Goal: Check status: Check status

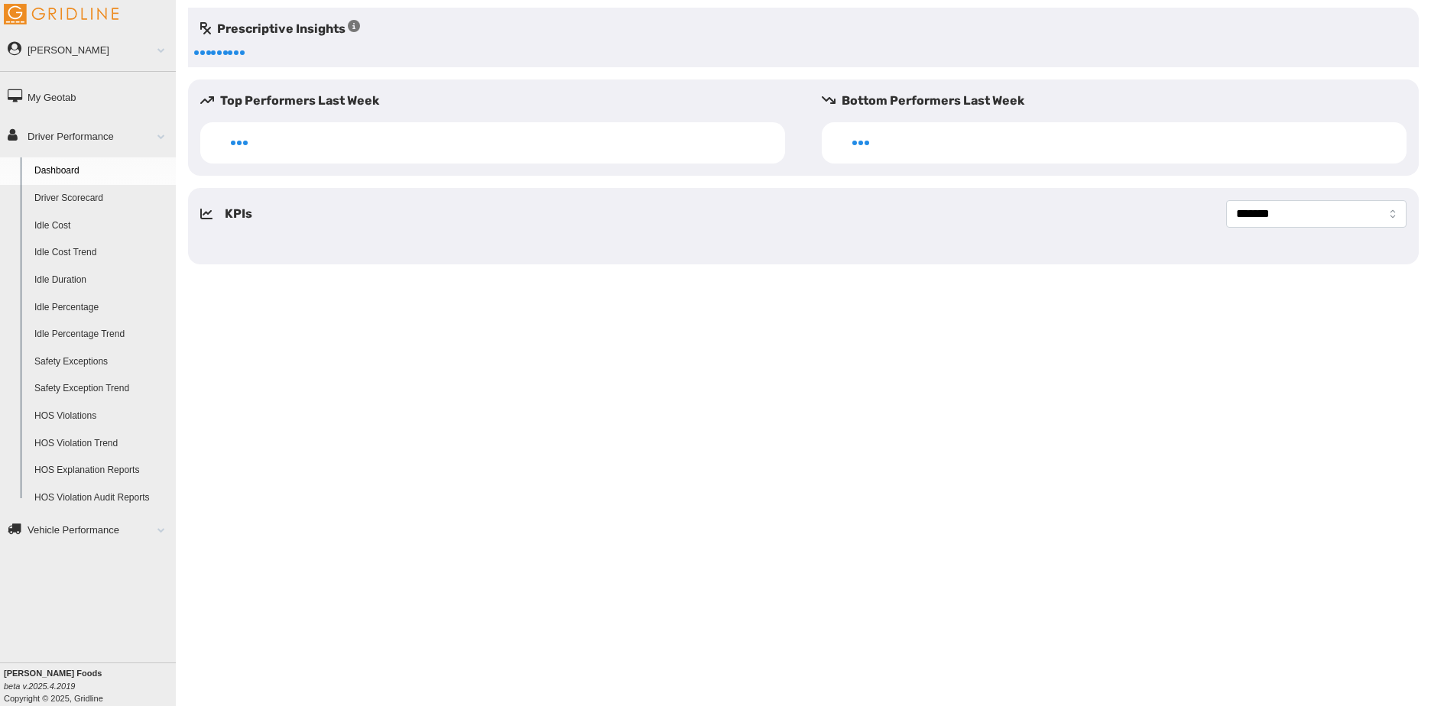
click at [89, 176] on link "Dashboard" at bounding box center [102, 171] width 148 height 28
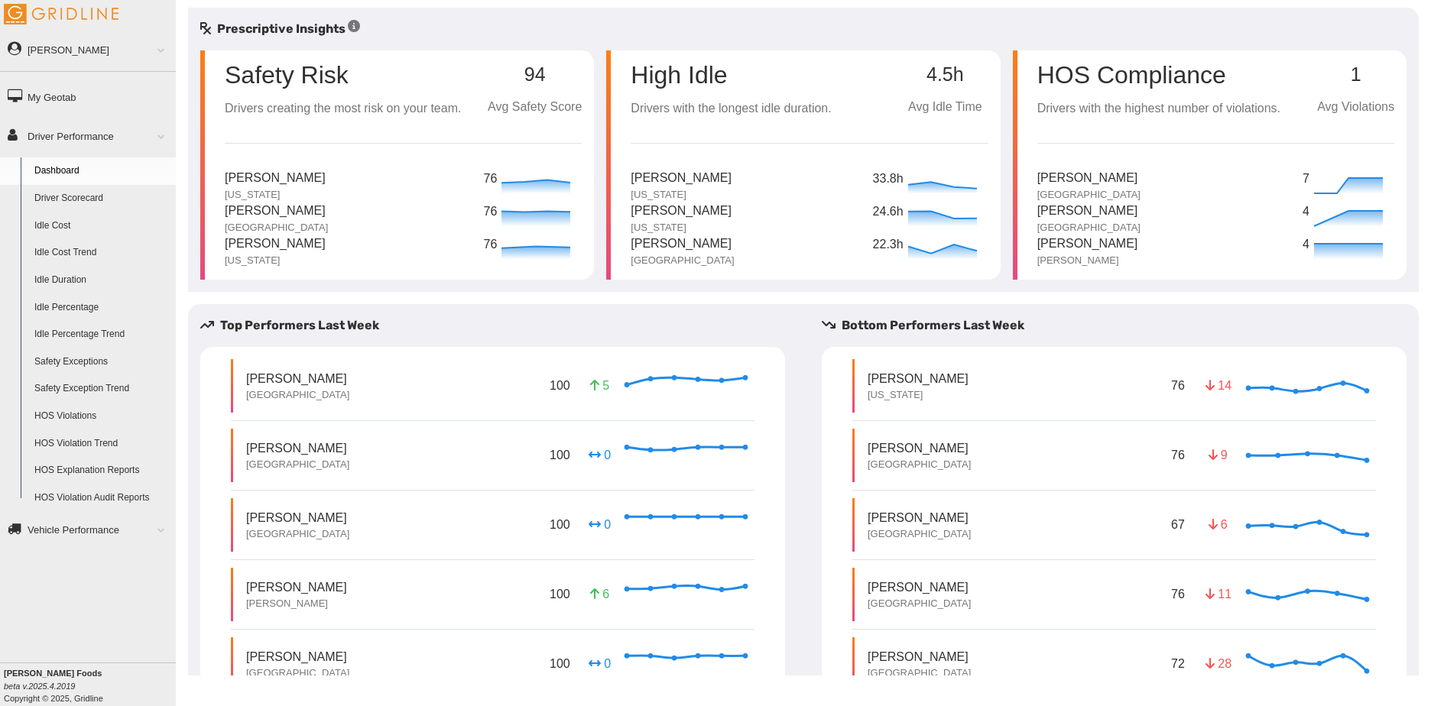
click at [94, 196] on link "Driver Scorecard" at bounding box center [102, 199] width 148 height 28
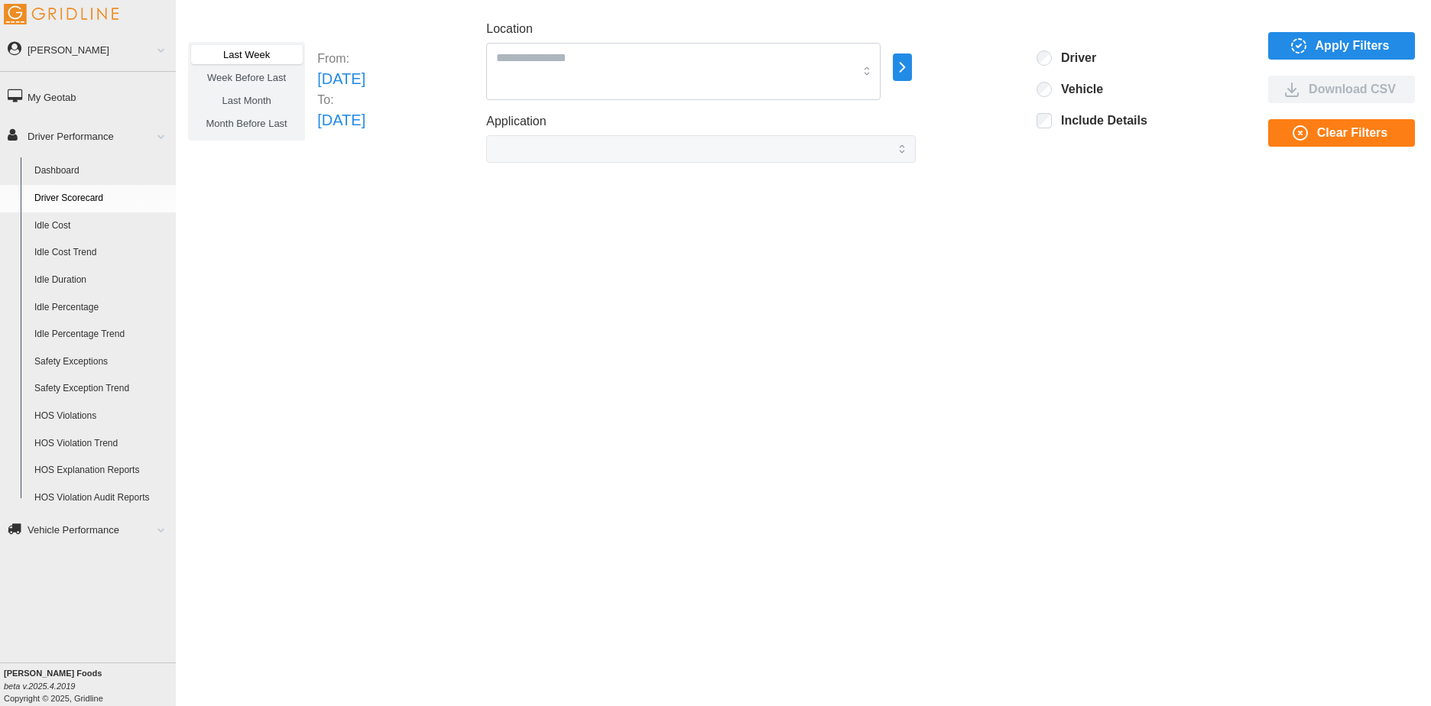
click at [911, 70] on icon "button" at bounding box center [903, 67] width 18 height 18
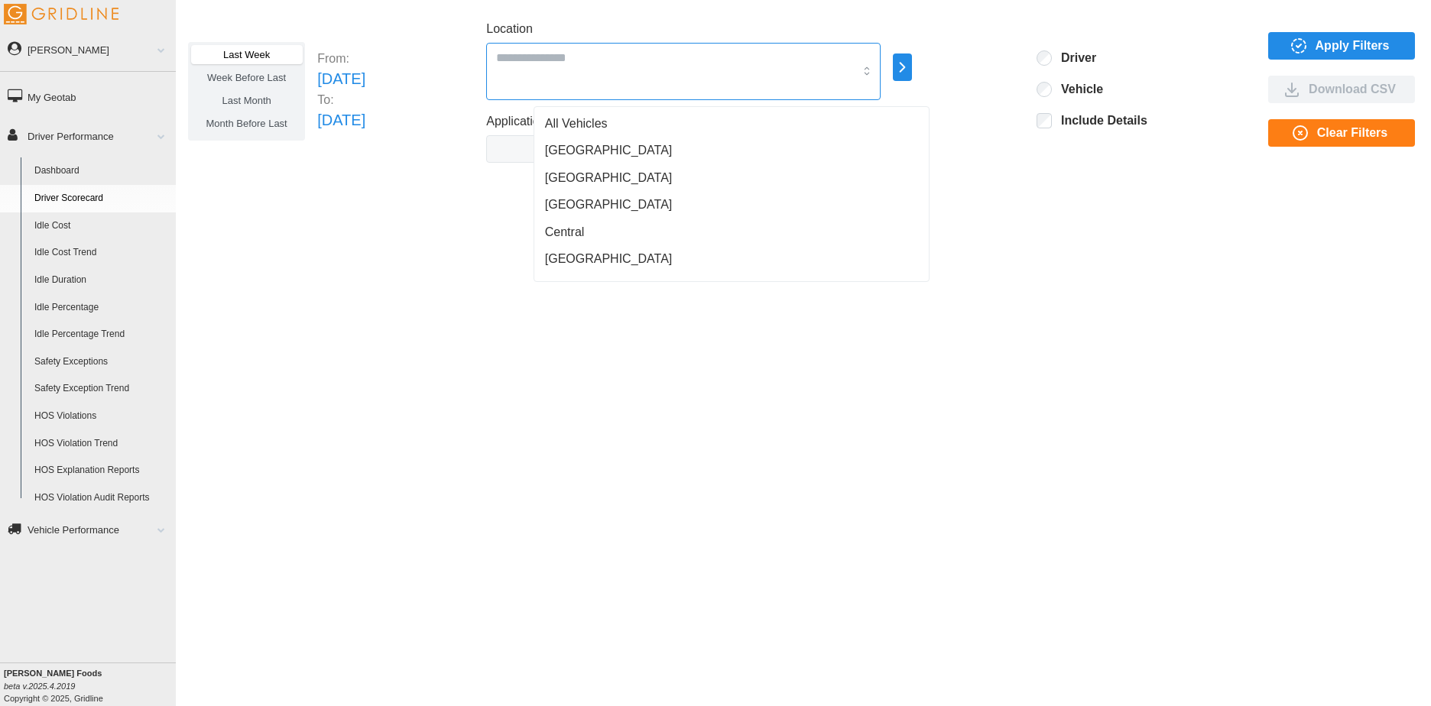
click at [838, 68] on div at bounding box center [683, 71] width 394 height 57
click at [579, 257] on span "Detroit" at bounding box center [609, 264] width 128 height 18
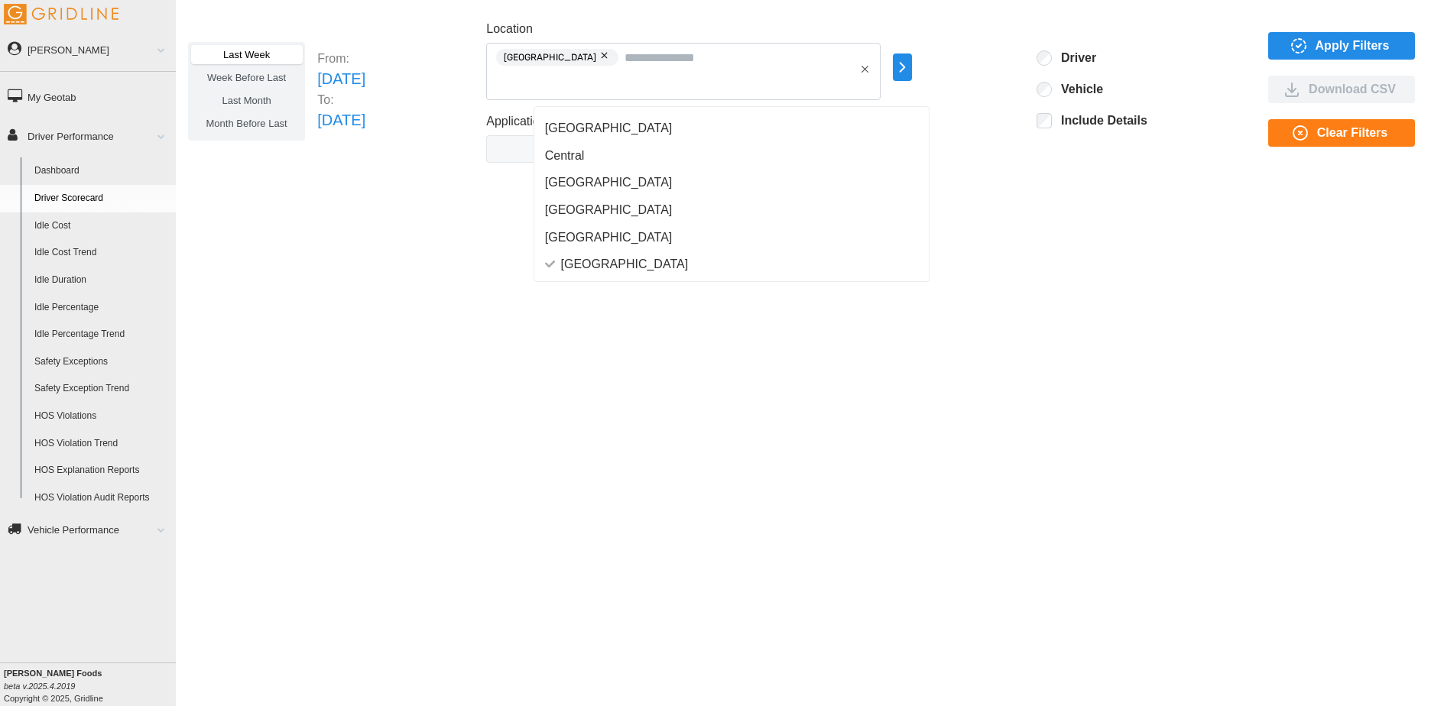
click at [1329, 41] on span "Apply Filters" at bounding box center [1353, 46] width 74 height 26
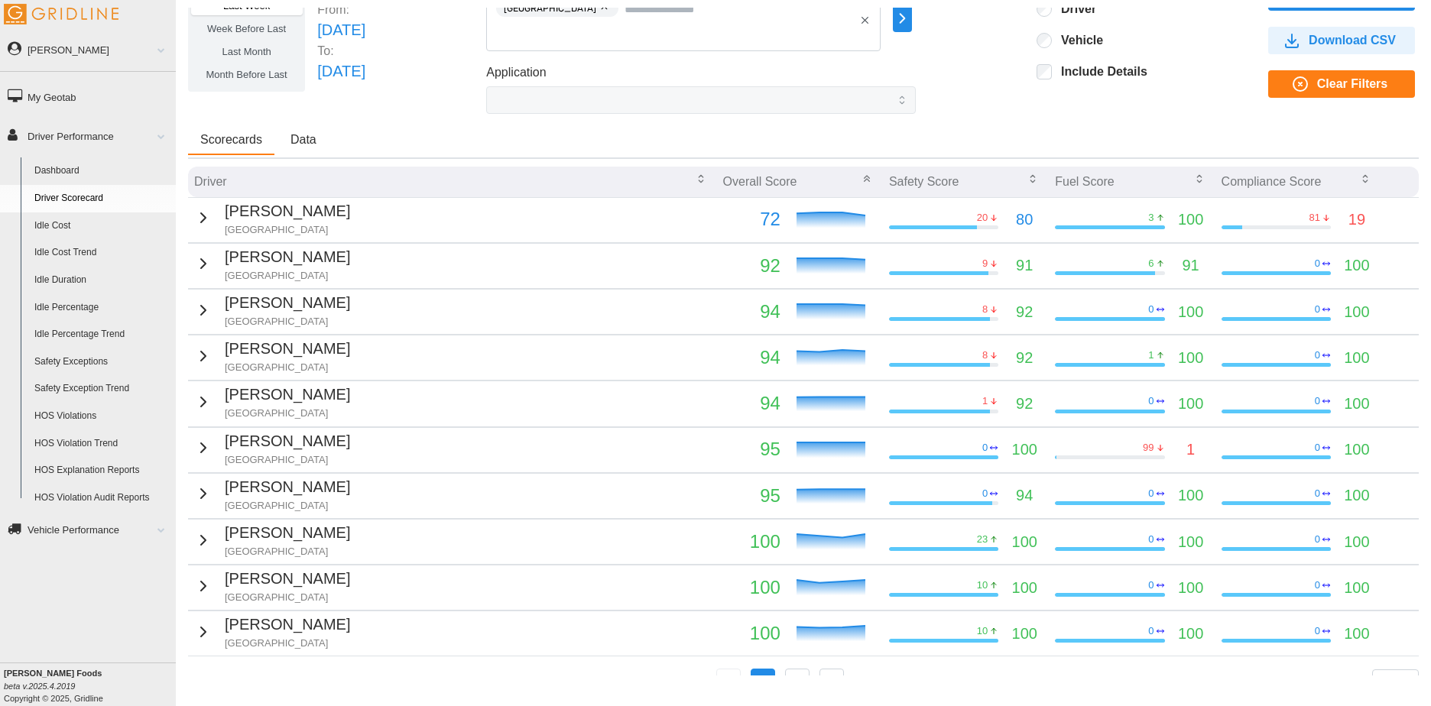
scroll to position [0, 0]
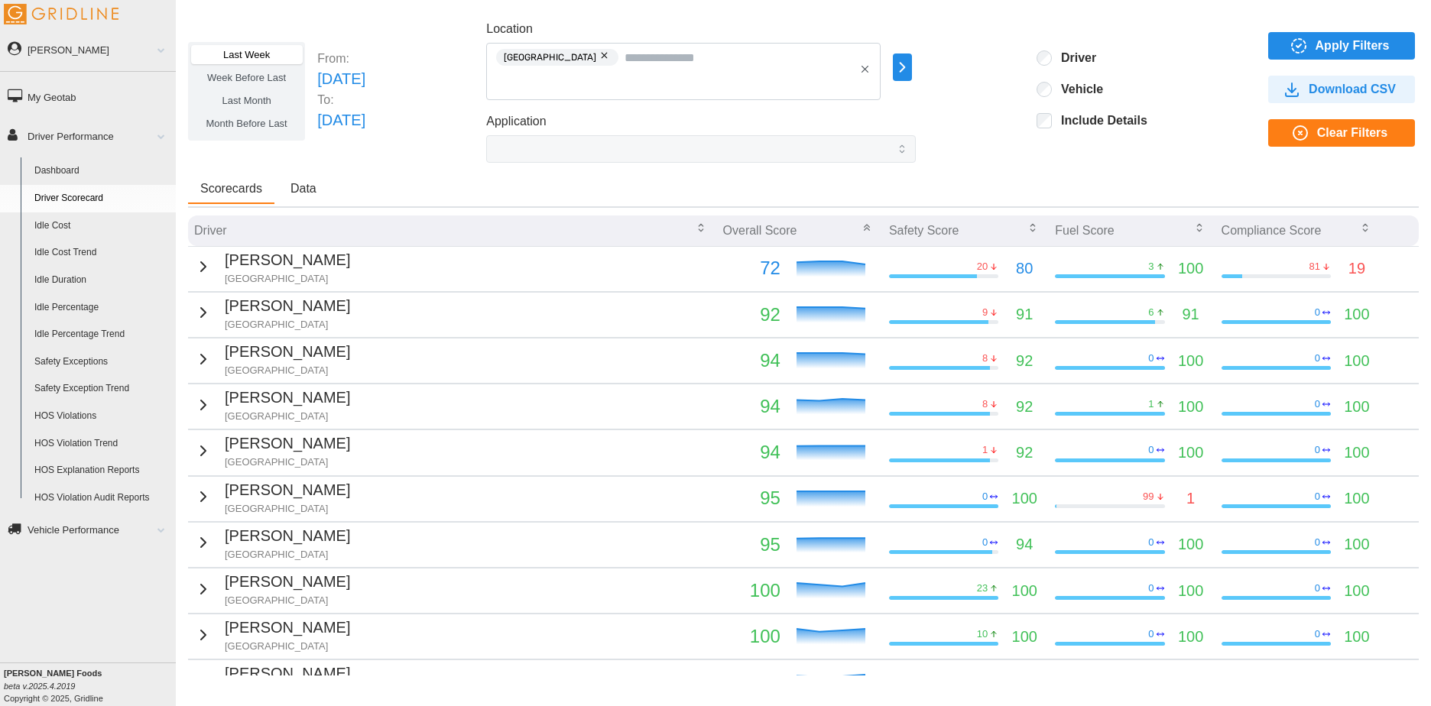
click at [263, 98] on span "Last Month" at bounding box center [246, 100] width 49 height 11
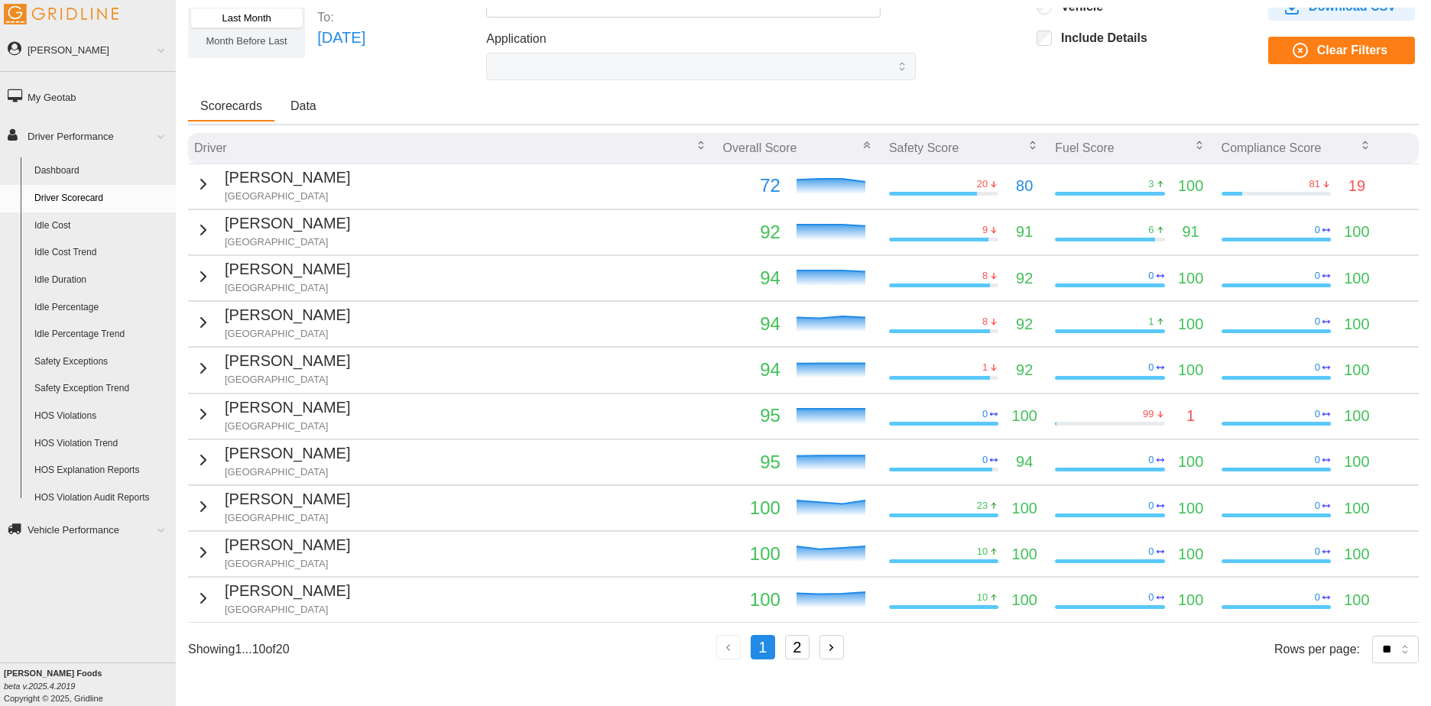
scroll to position [83, 0]
click at [798, 647] on button "2" at bounding box center [797, 647] width 24 height 24
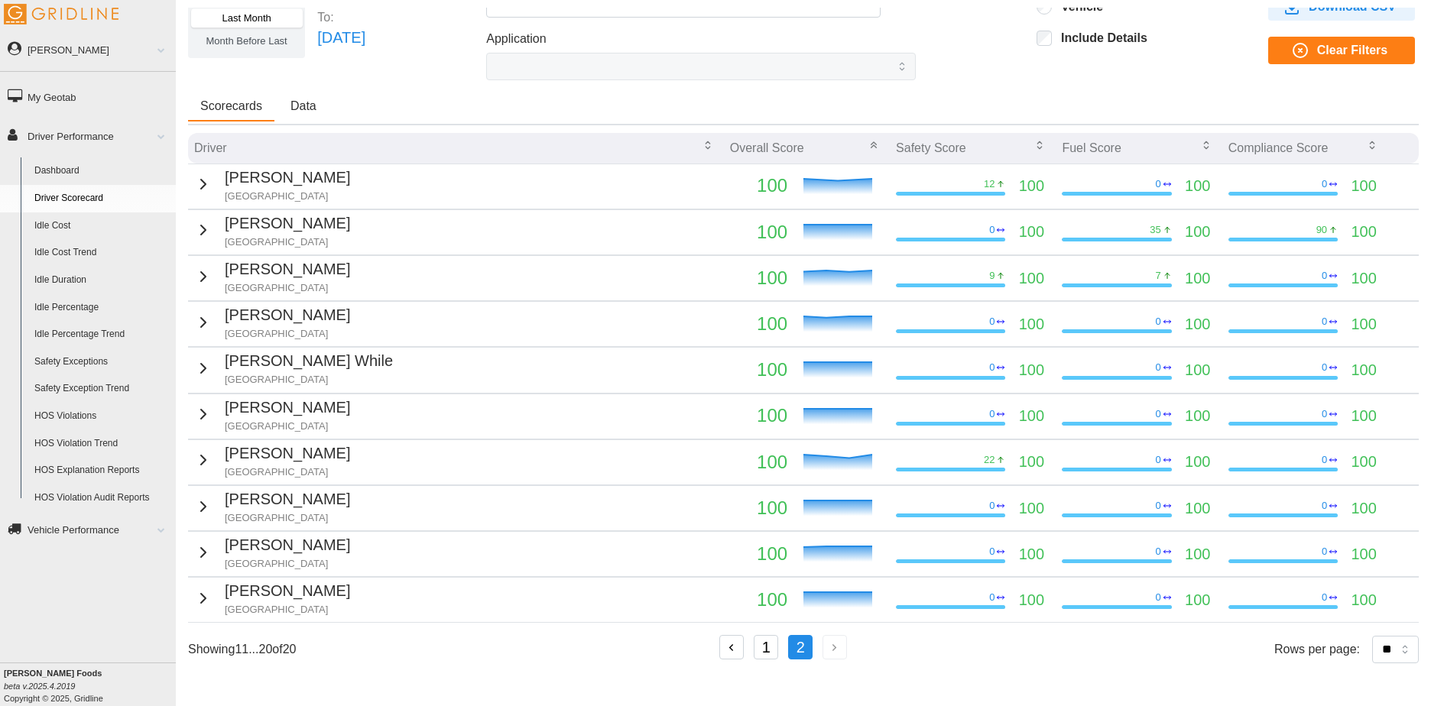
click at [622, 226] on td "Sean Feeley Detroit" at bounding box center [456, 231] width 536 height 45
click at [201, 226] on icon "button" at bounding box center [203, 230] width 18 height 18
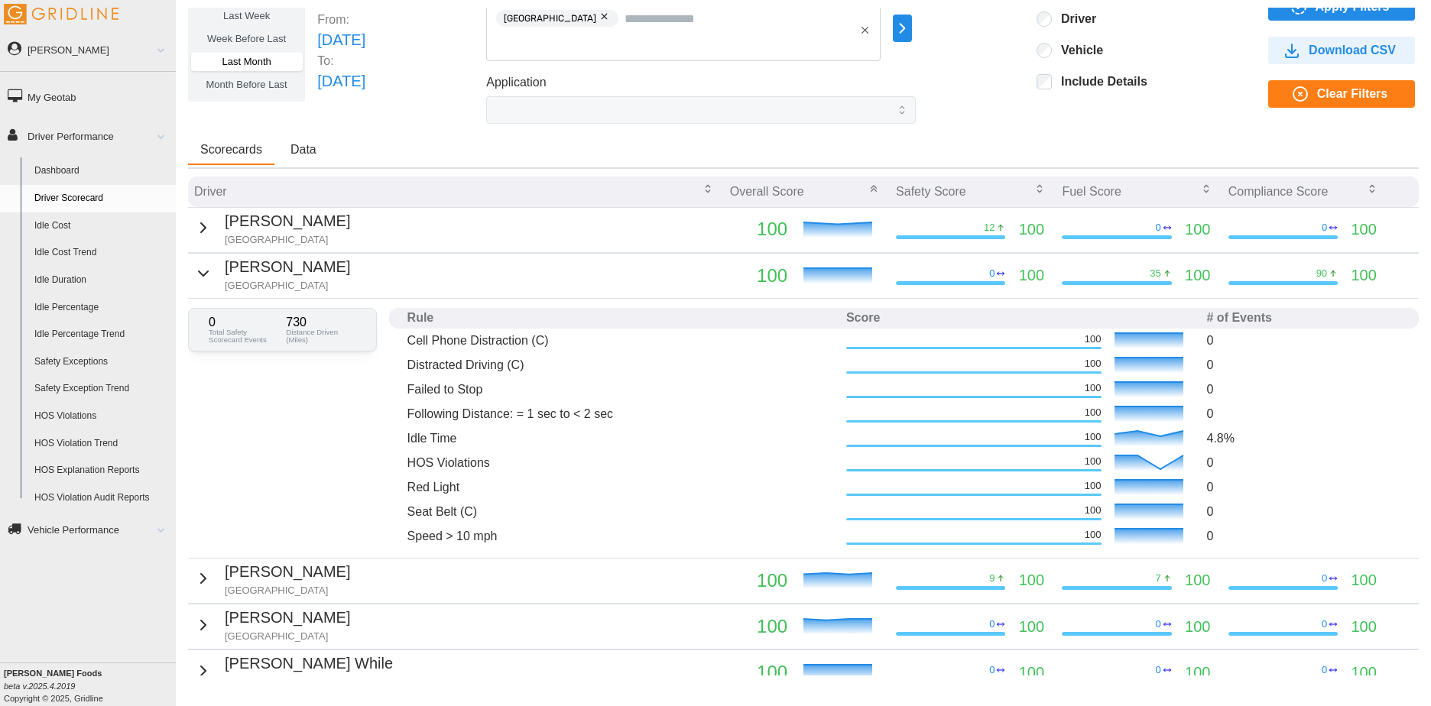
scroll to position [6, 0]
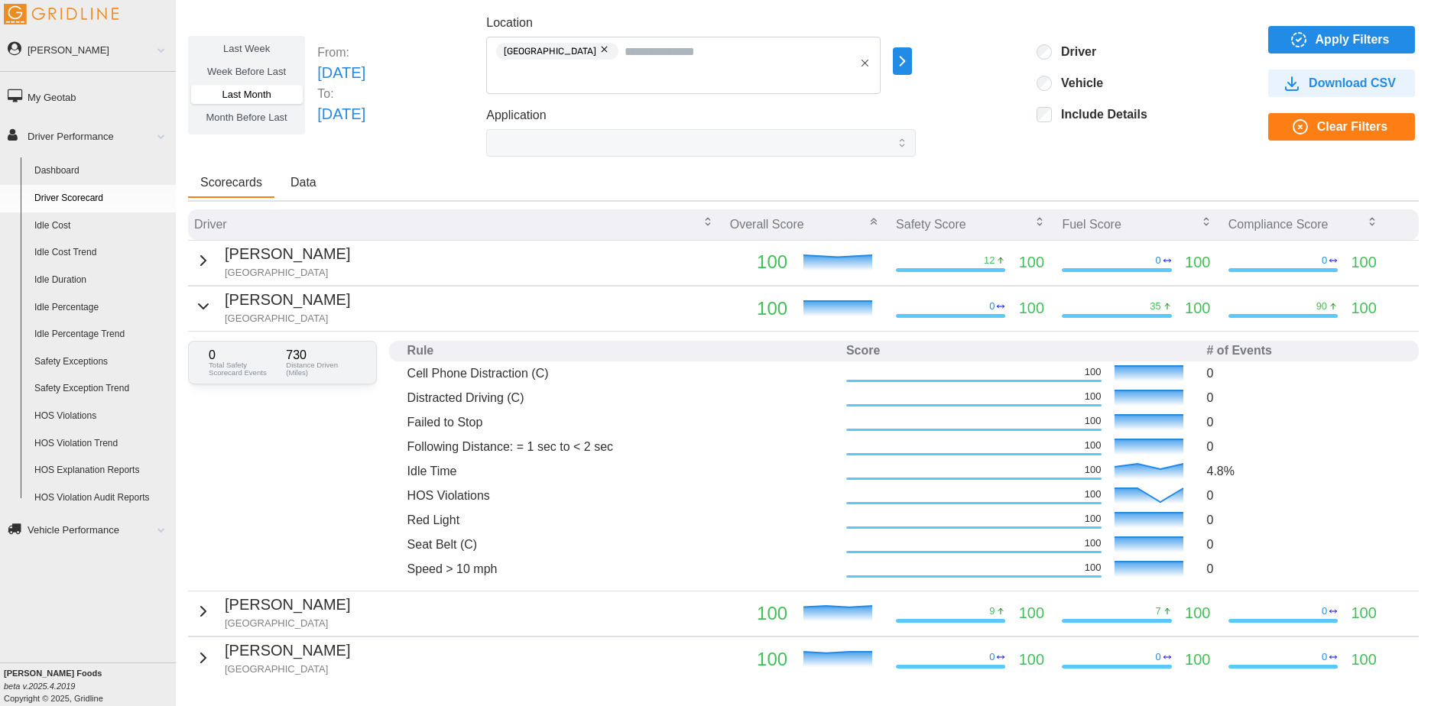
click at [253, 123] on label "Month Before Last" at bounding box center [246, 117] width 111 height 19
click at [265, 94] on span "Last Month" at bounding box center [246, 94] width 49 height 11
click at [264, 114] on span "Month Before Last" at bounding box center [246, 117] width 81 height 11
click at [1316, 39] on span "Apply Filters" at bounding box center [1353, 40] width 74 height 26
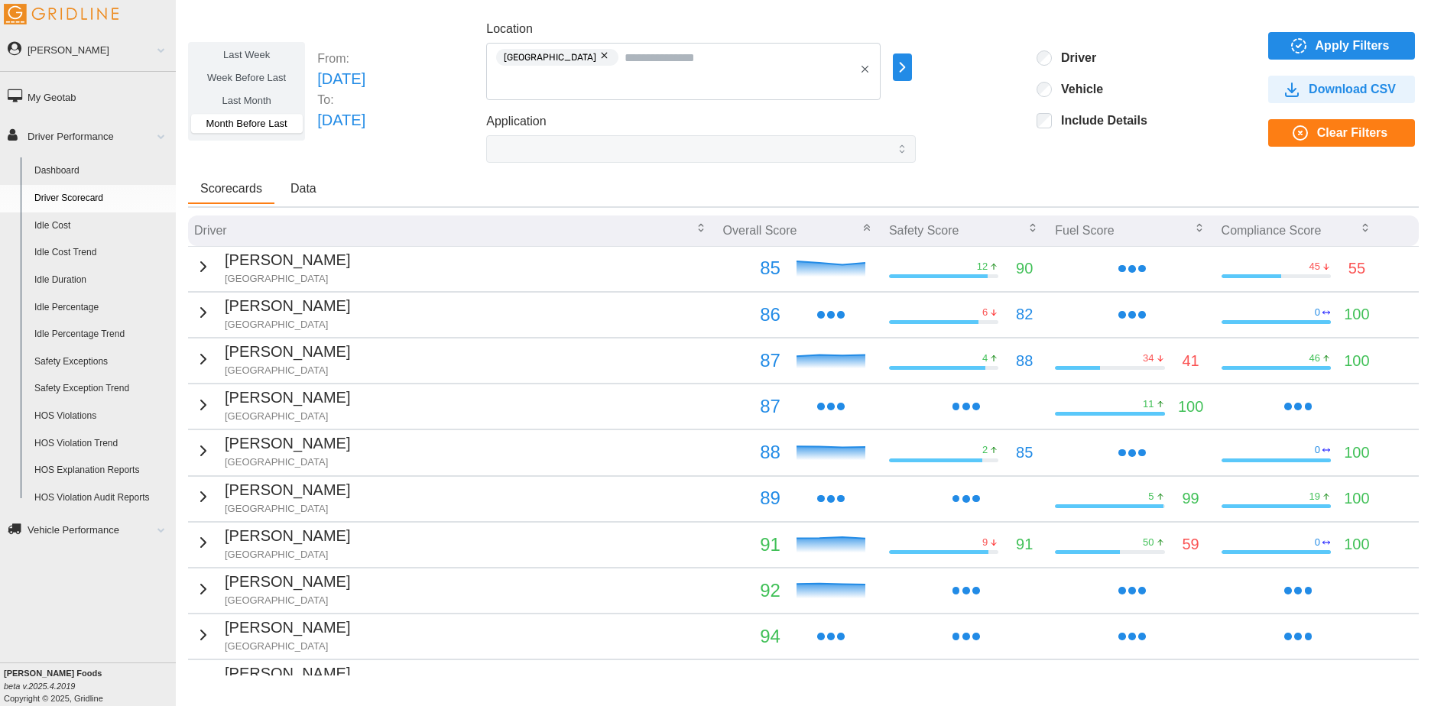
scroll to position [94, 0]
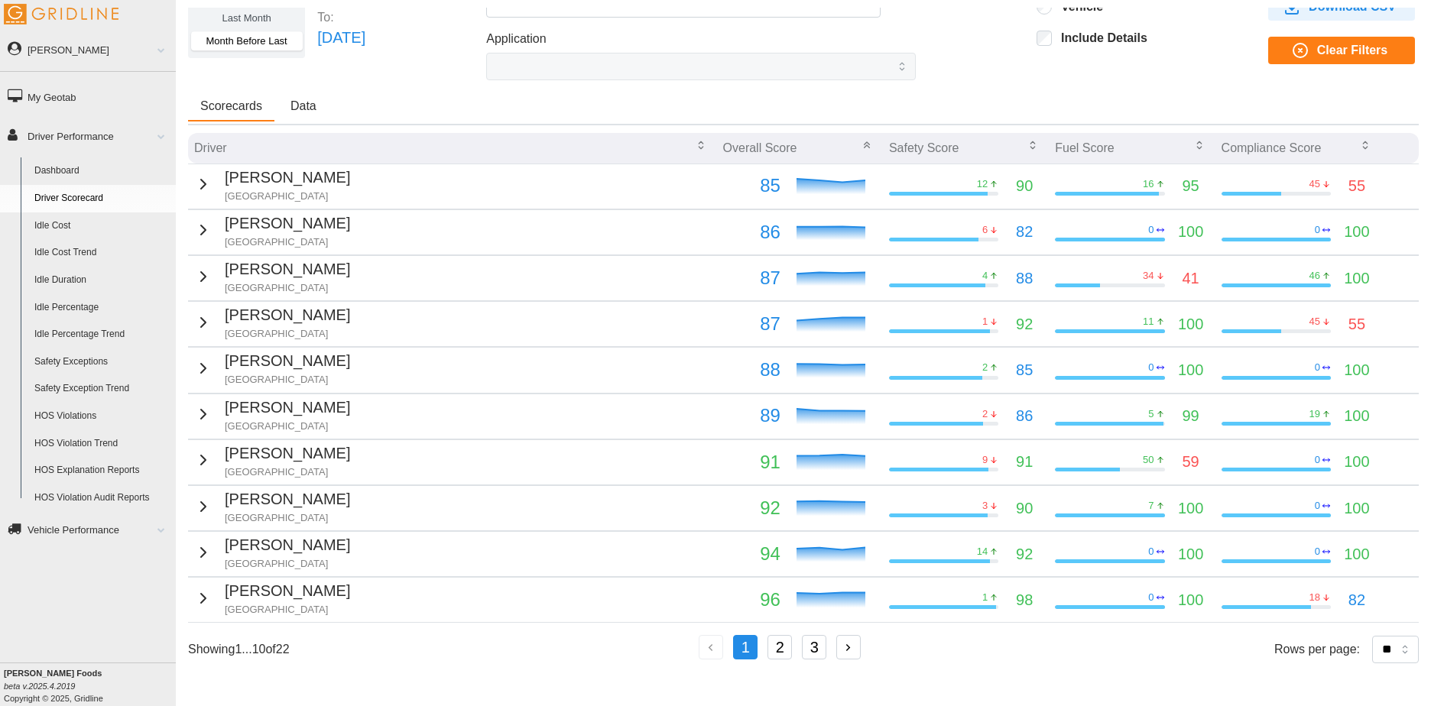
click at [194, 451] on icon "button" at bounding box center [203, 460] width 18 height 18
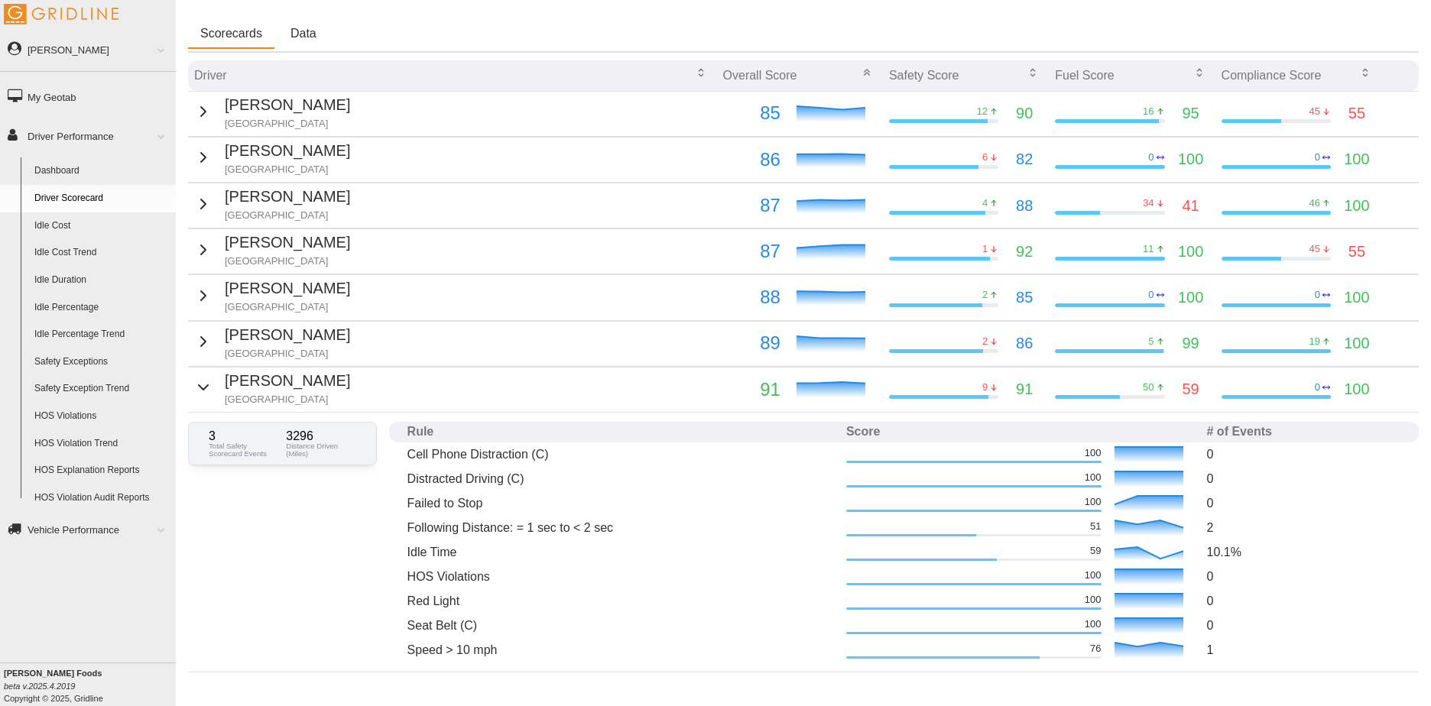
scroll to position [0, 0]
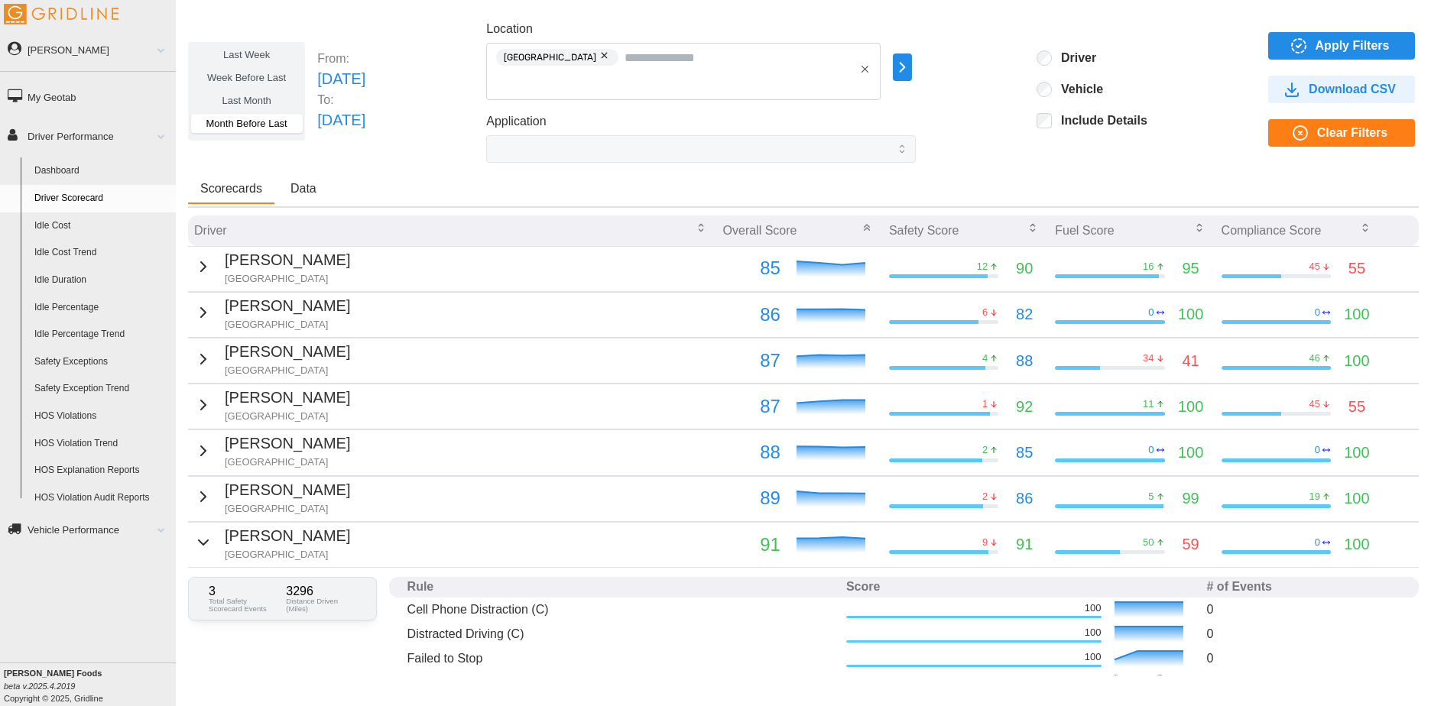
click at [243, 99] on span "Last Month" at bounding box center [246, 100] width 49 height 11
click at [186, 266] on div "Last Week Week Before Last Last Month Month Before Last From: Tue Jul 01 2025 T…" at bounding box center [803, 342] width 1255 height 668
click at [209, 264] on div "Terrance Clark Detroit" at bounding box center [272, 266] width 156 height 37
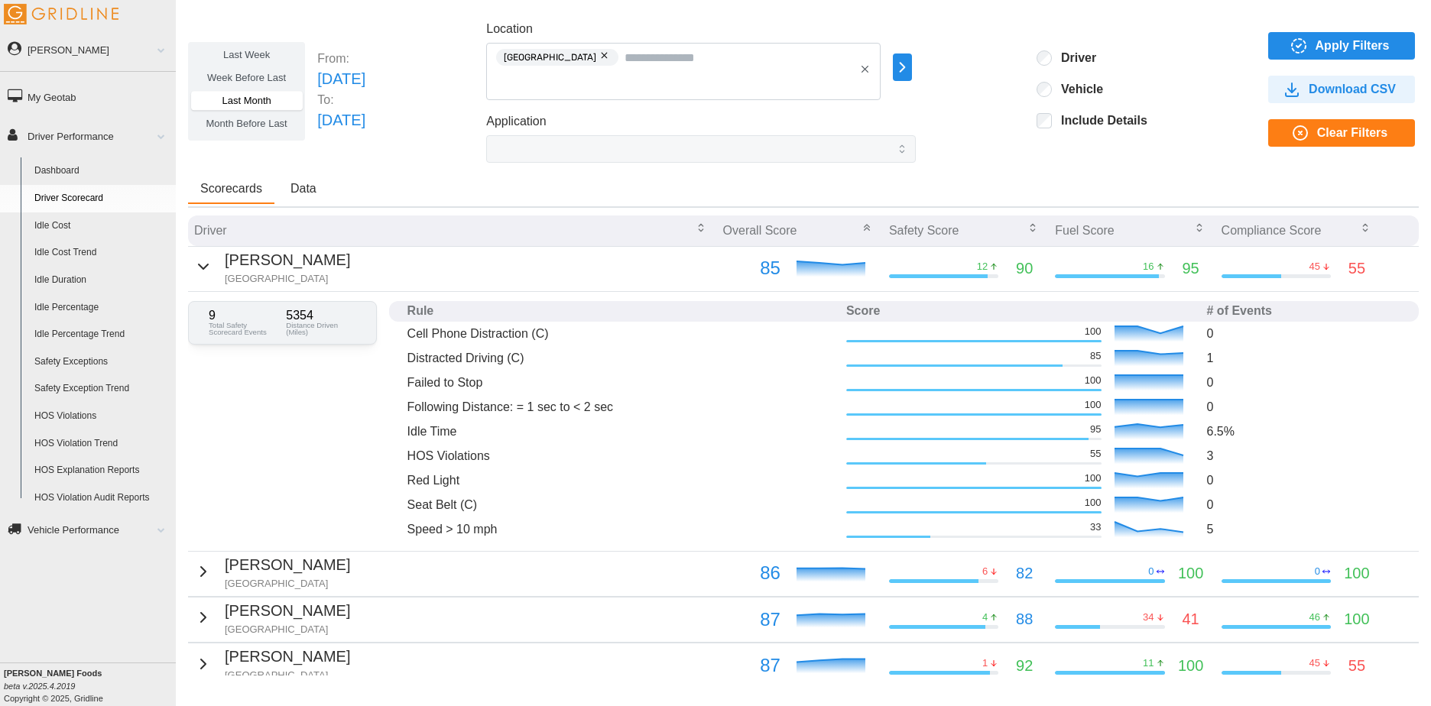
click at [208, 268] on div "Terrance Clark Detroit" at bounding box center [272, 266] width 156 height 37
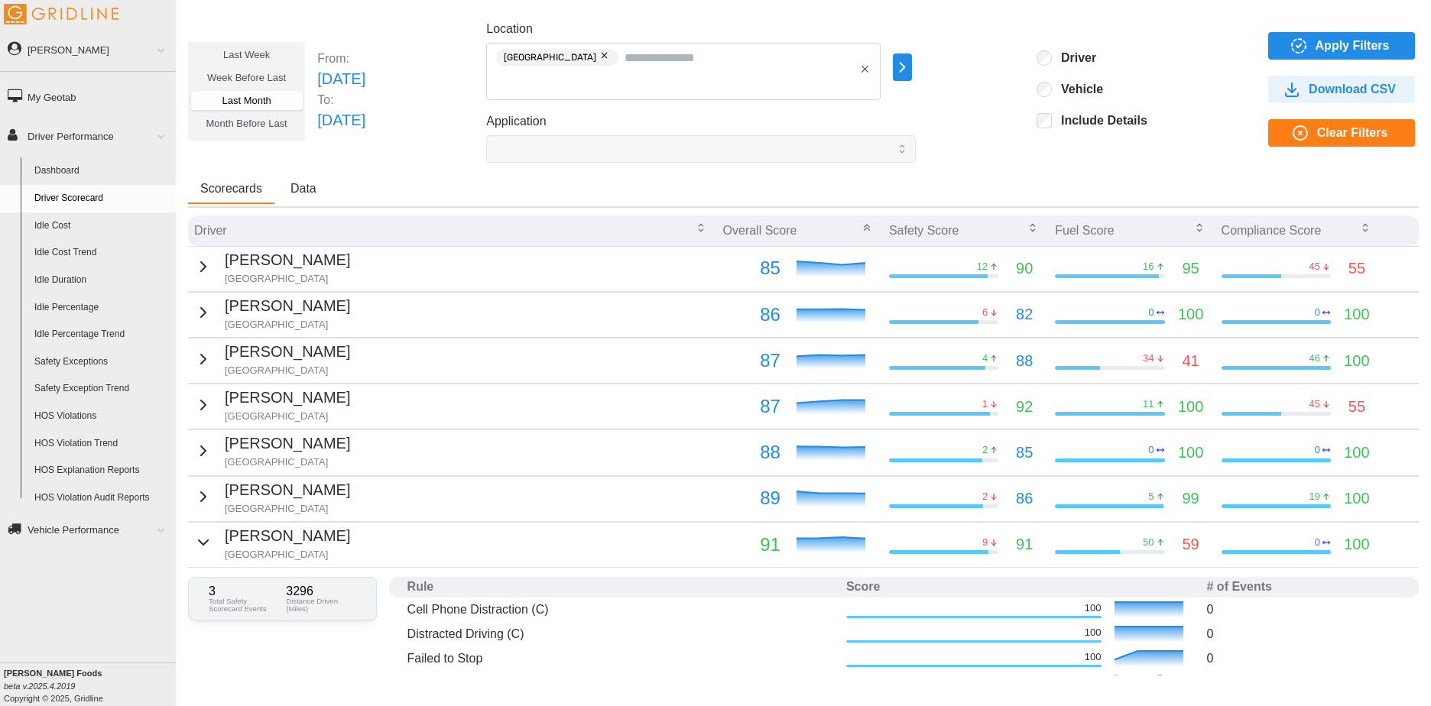
click at [200, 537] on icon "button" at bounding box center [203, 543] width 18 height 18
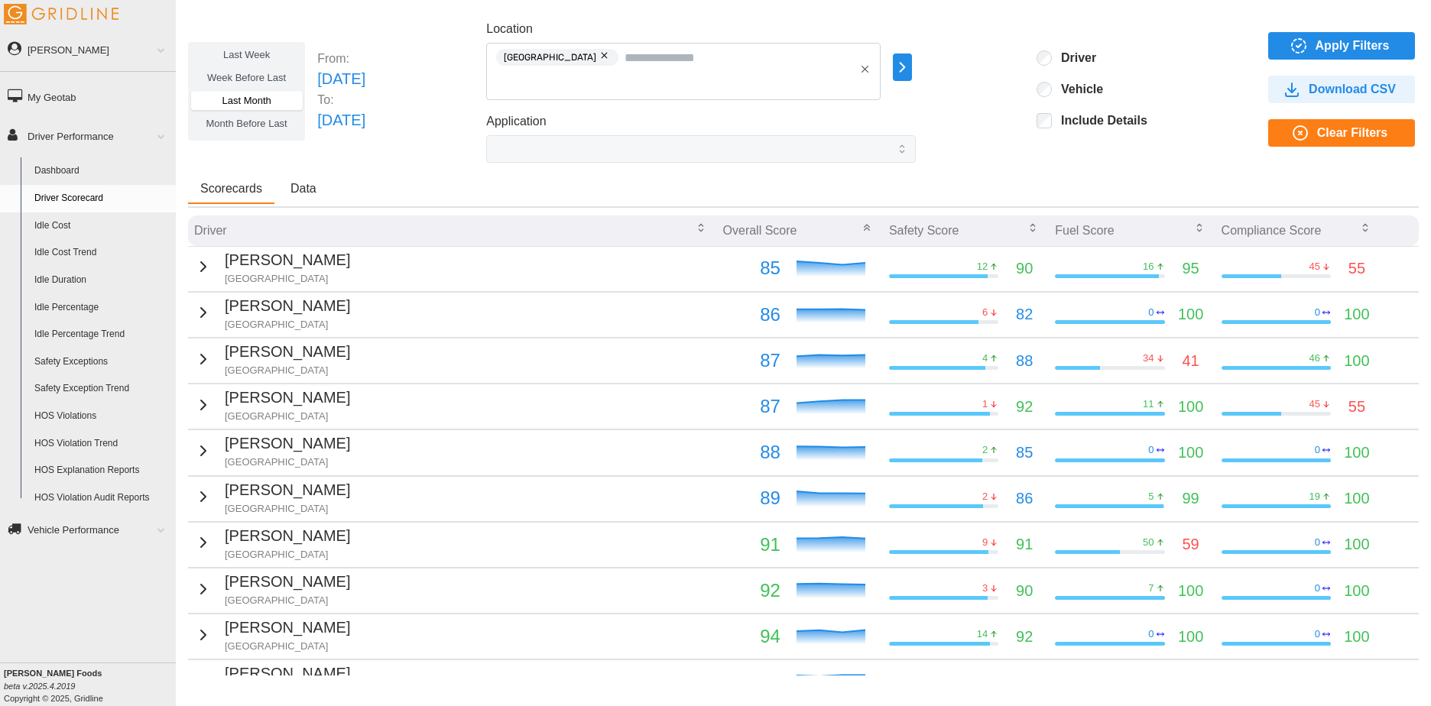
click at [1316, 50] on span "Apply Filters" at bounding box center [1353, 46] width 74 height 26
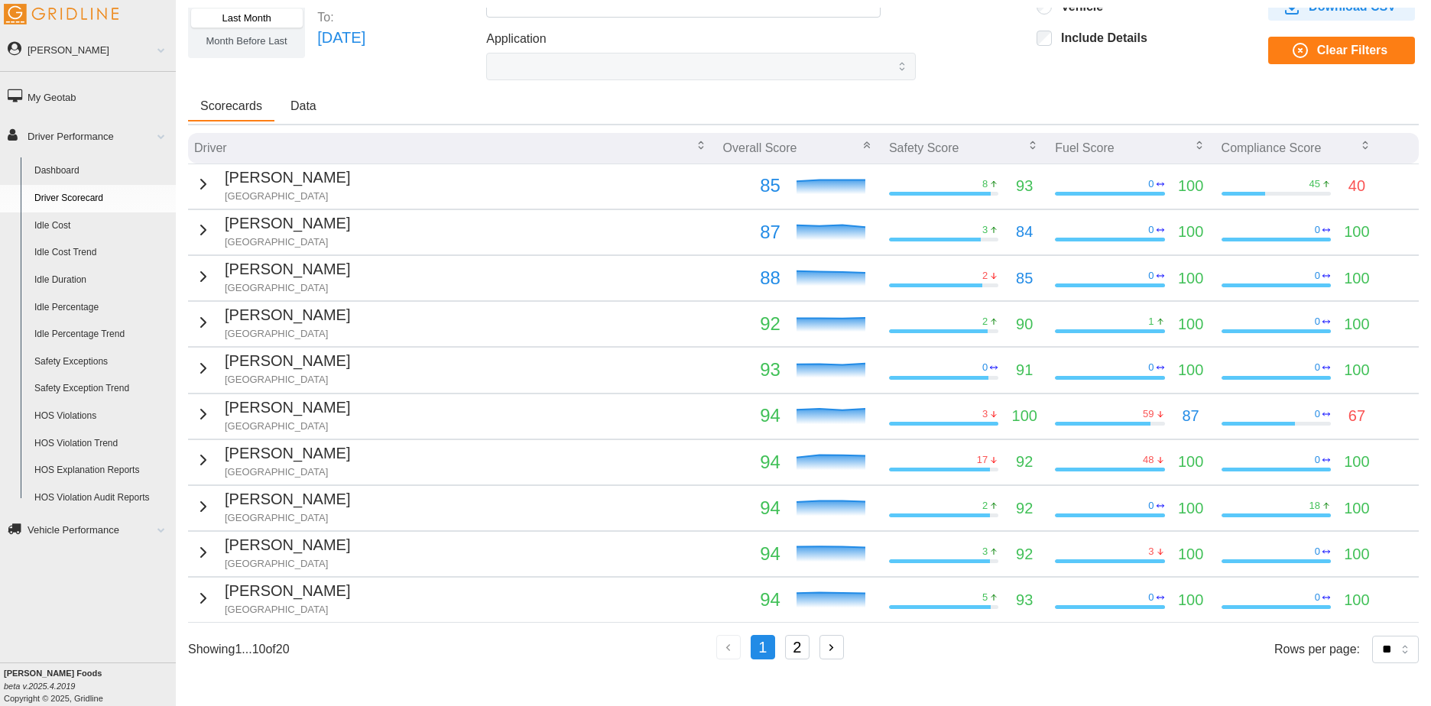
scroll to position [83, 0]
click at [805, 642] on button "2" at bounding box center [797, 647] width 24 height 24
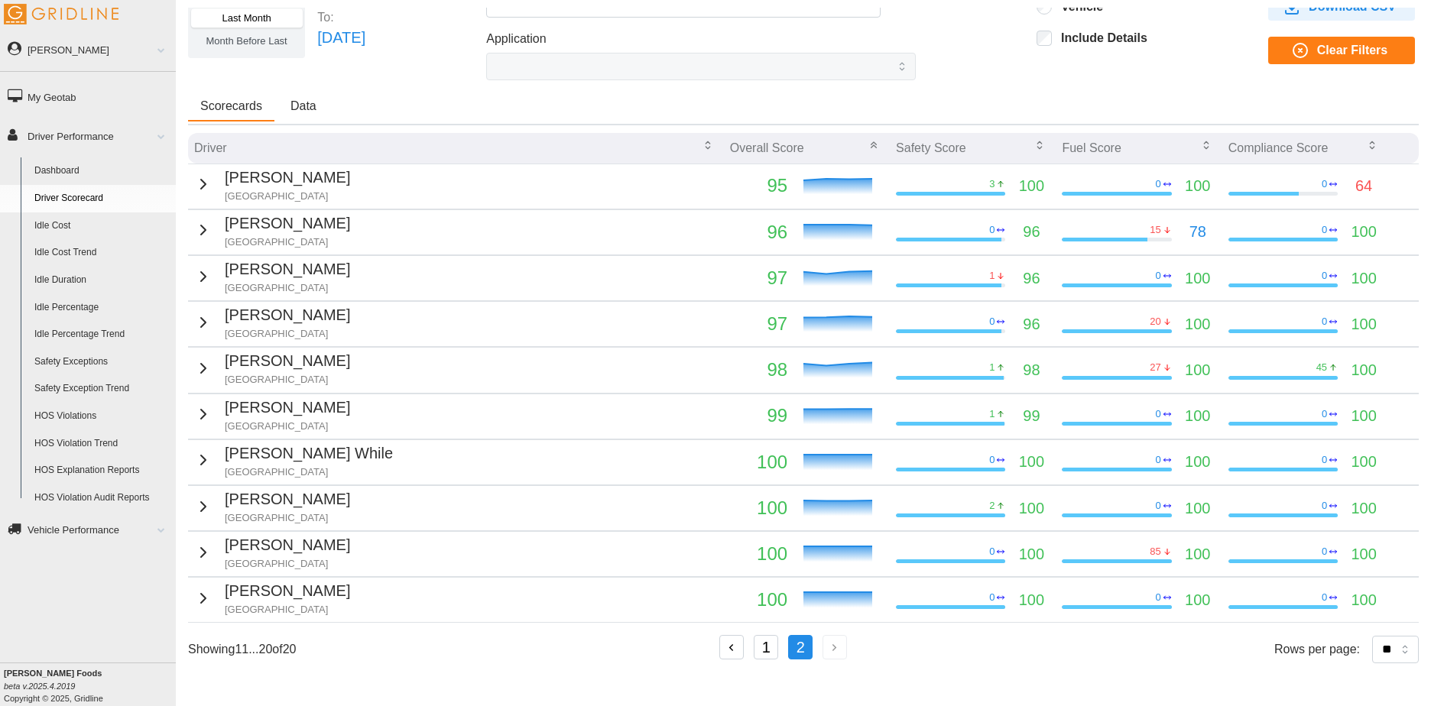
click at [761, 635] on div "1 2" at bounding box center [784, 649] width 131 height 28
click at [761, 651] on button "1" at bounding box center [766, 647] width 24 height 24
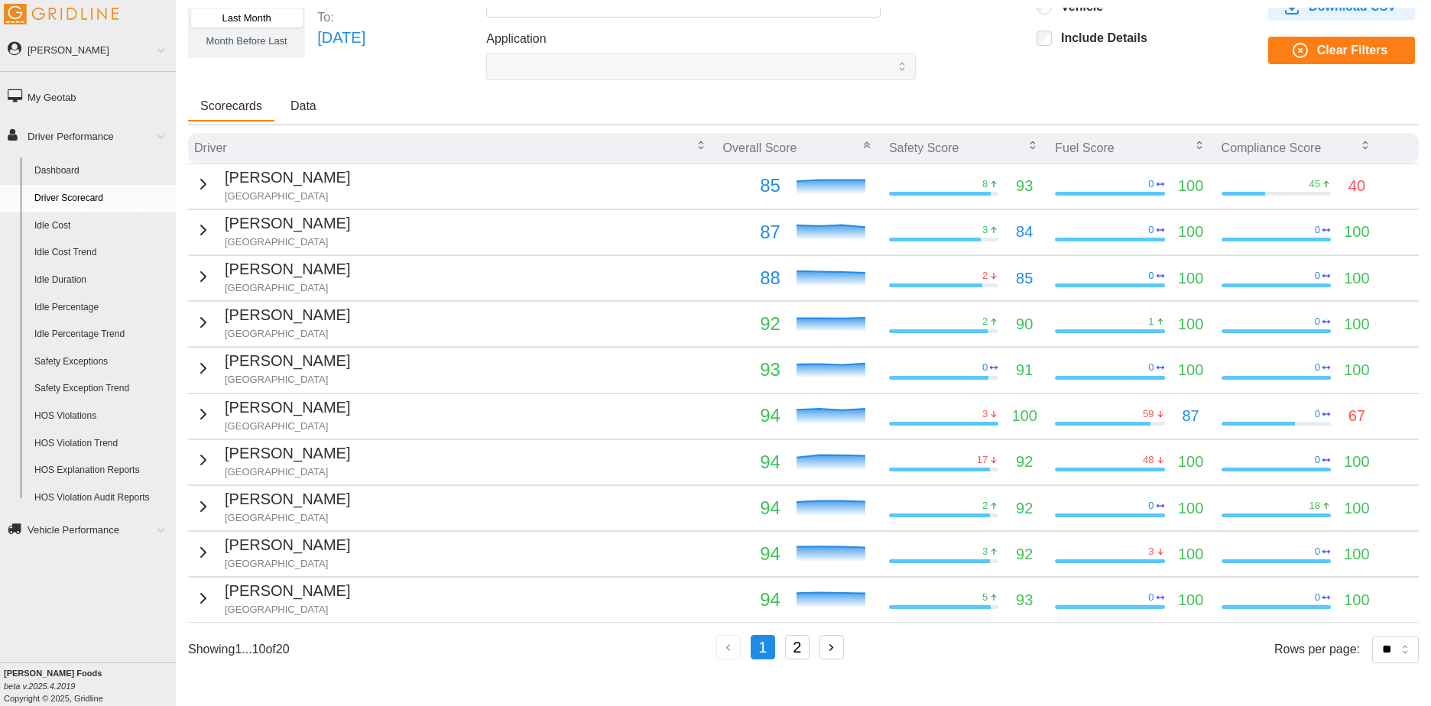
click at [194, 412] on icon "button" at bounding box center [203, 414] width 18 height 18
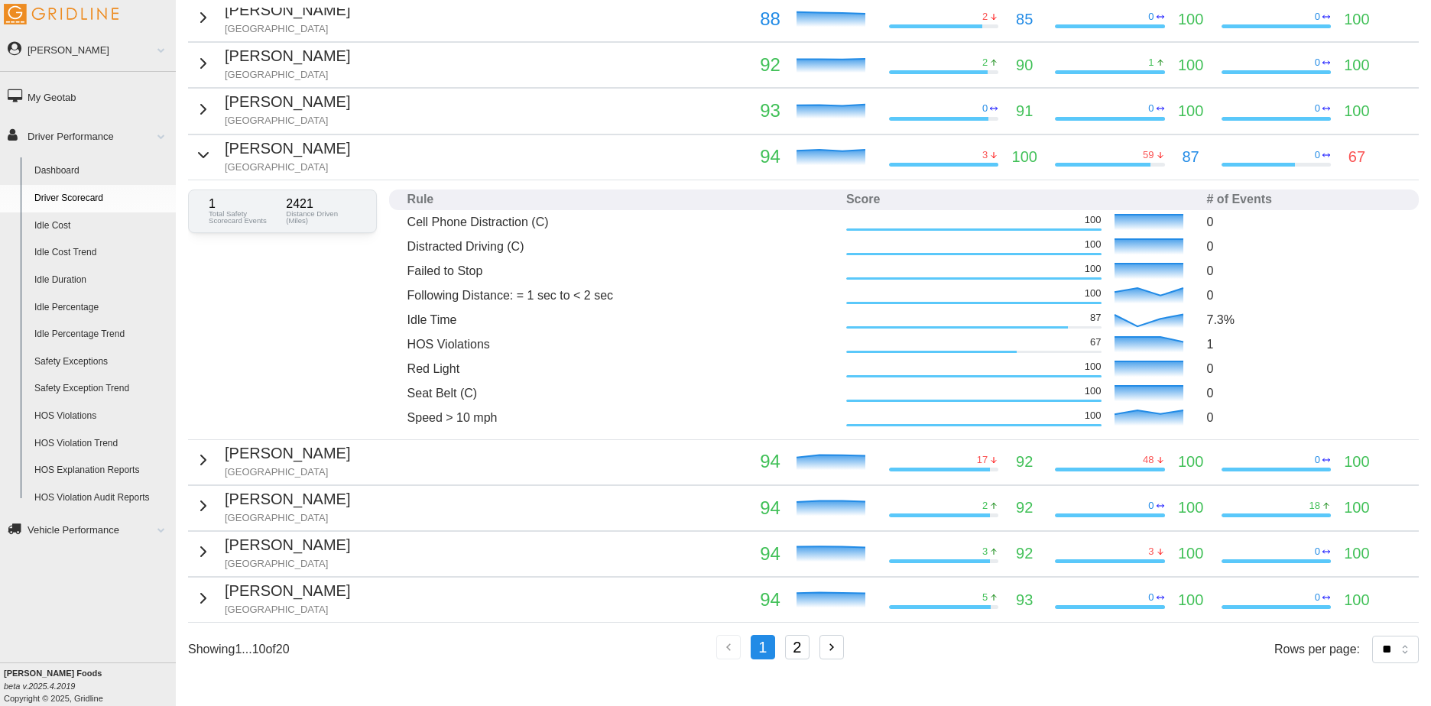
scroll to position [342, 0]
click at [194, 137] on button "Sean Feeley Detroit" at bounding box center [272, 155] width 156 height 37
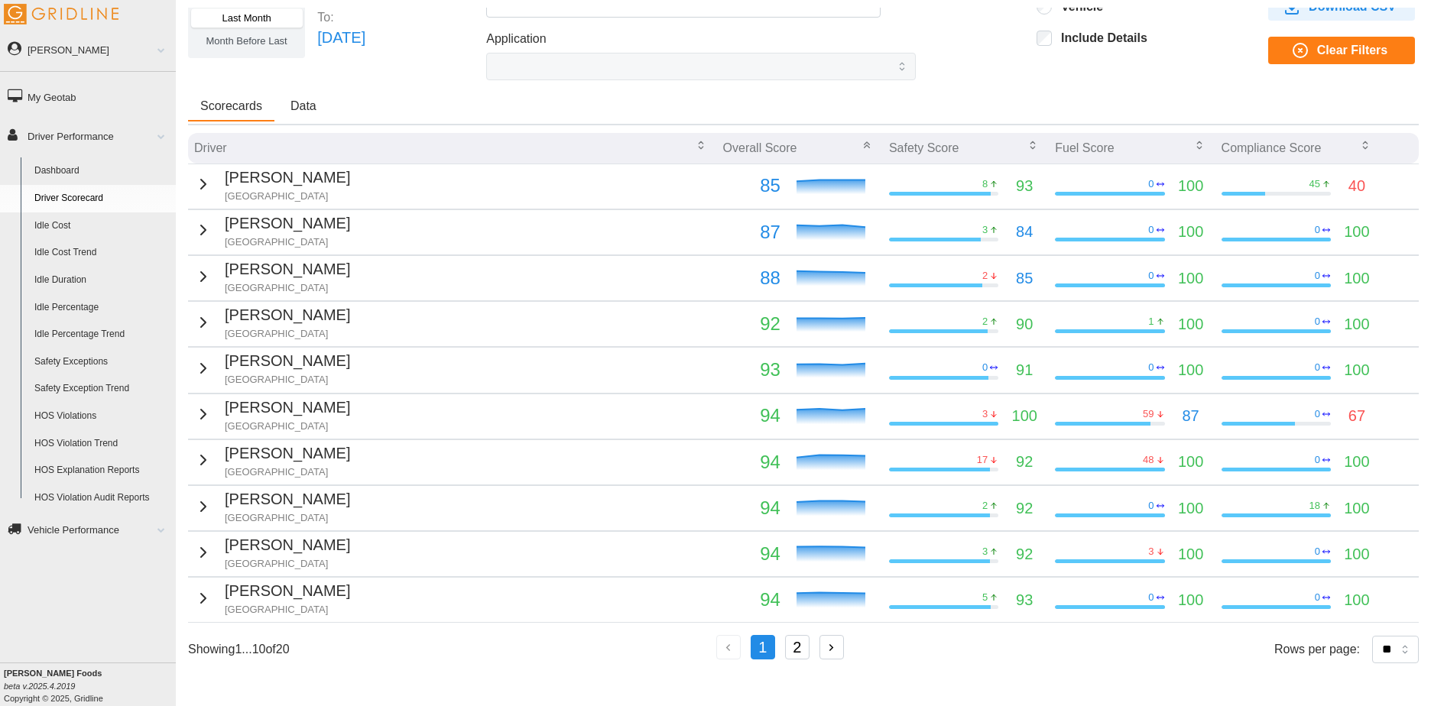
scroll to position [83, 0]
